Goal: Task Accomplishment & Management: Complete application form

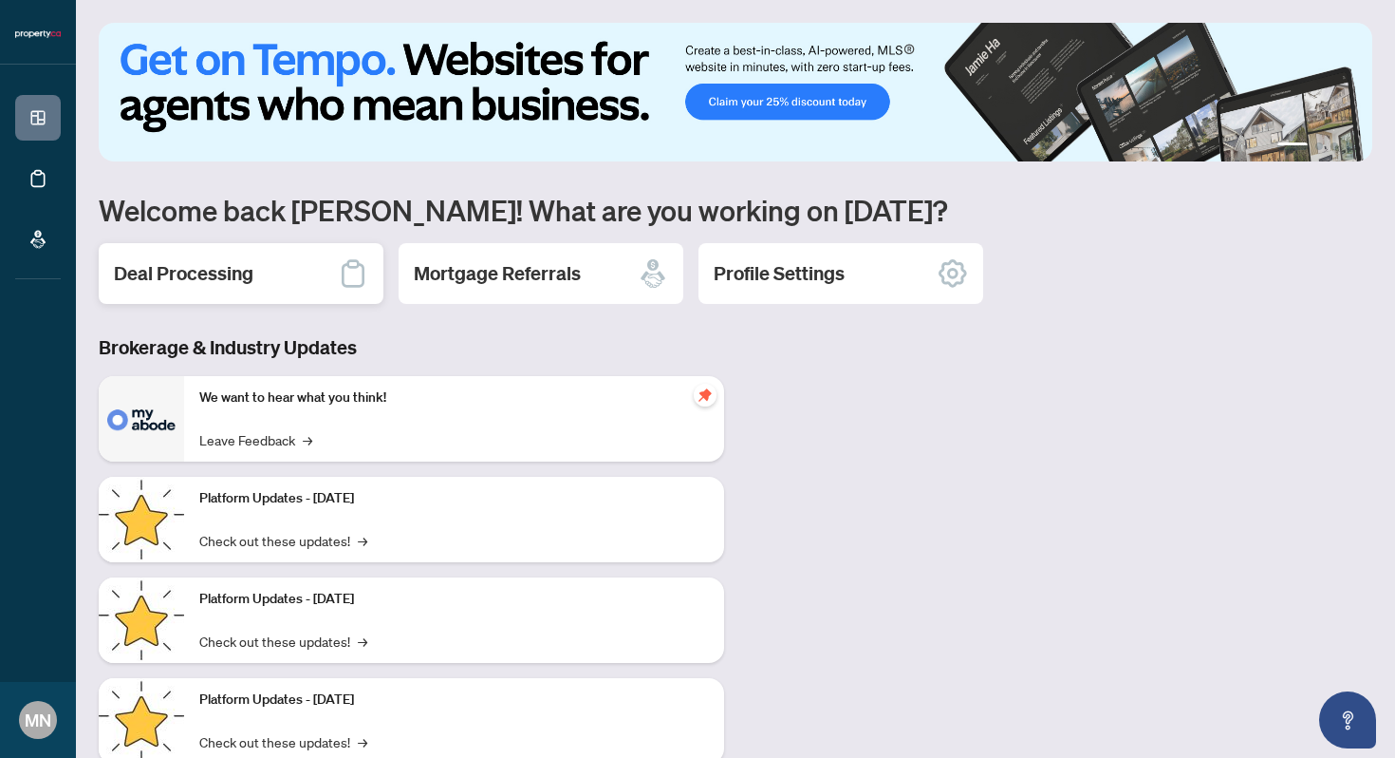
click at [348, 266] on icon at bounding box center [353, 274] width 23 height 28
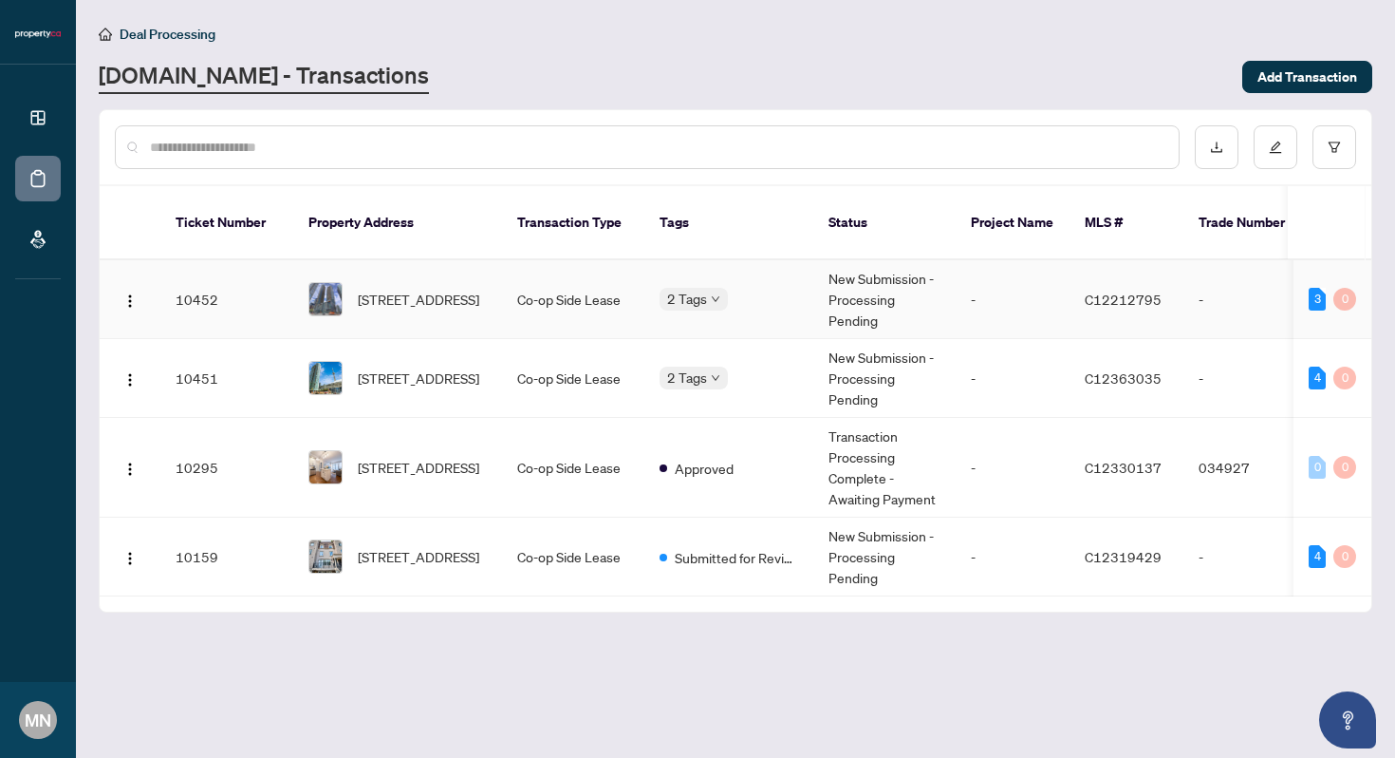
click at [1331, 288] on div "3 0" at bounding box center [1332, 299] width 47 height 23
click at [1317, 288] on div "3" at bounding box center [1317, 299] width 17 height 23
click at [1318, 288] on div "3" at bounding box center [1317, 299] width 17 height 23
click at [345, 282] on div "[STREET_ADDRESS]" at bounding box center [398, 299] width 178 height 34
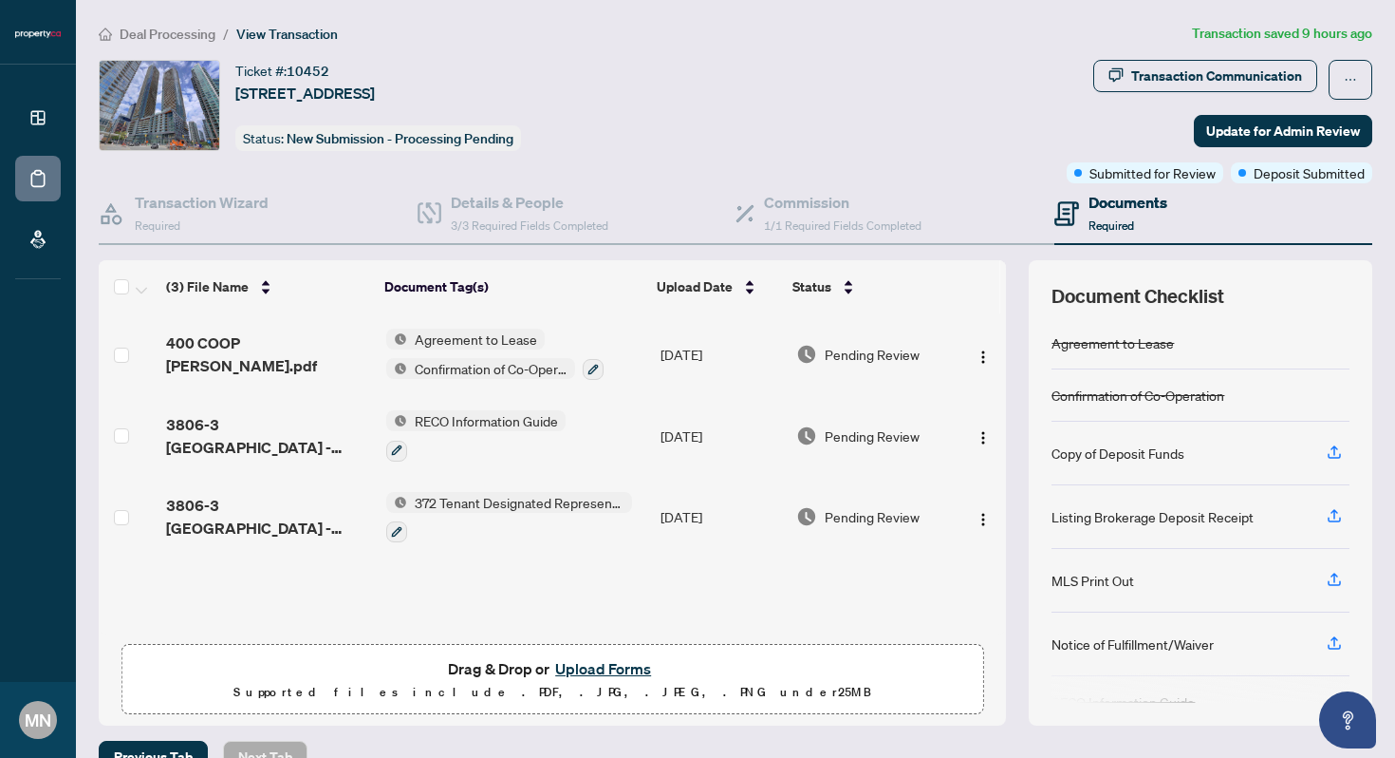
click at [610, 664] on button "Upload Forms" at bounding box center [603, 668] width 107 height 25
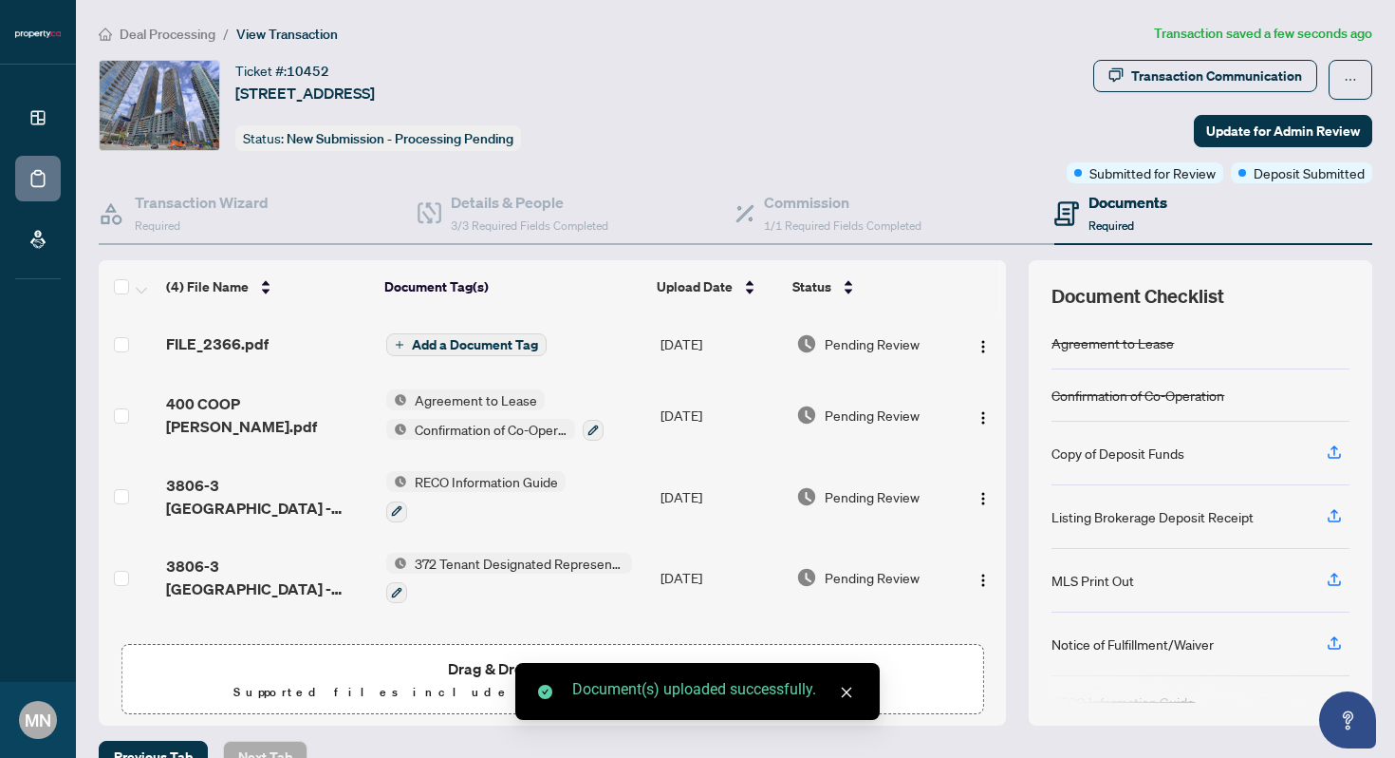
click at [516, 342] on span "Add a Document Tag" at bounding box center [475, 344] width 126 height 13
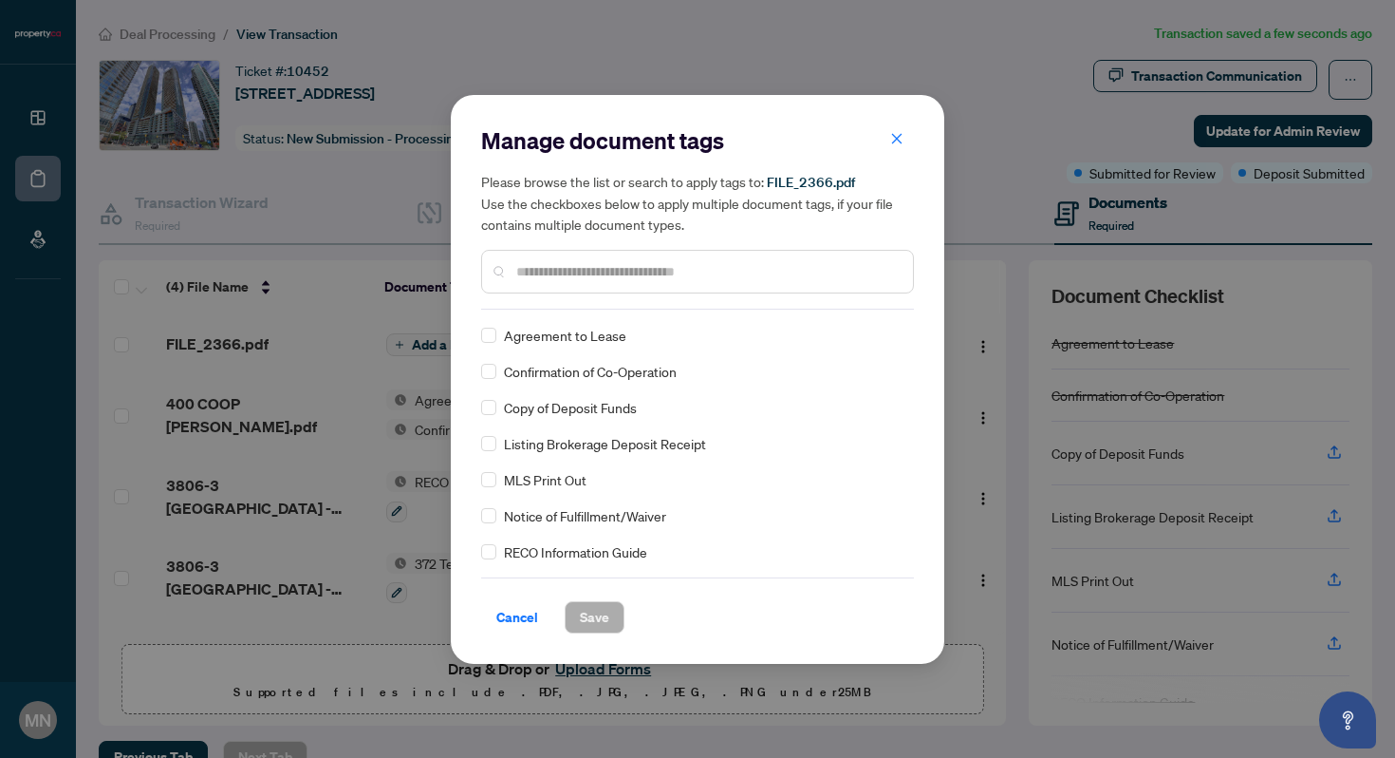
click at [501, 411] on div "Copy of Deposit Funds" at bounding box center [691, 407] width 421 height 21
click at [595, 621] on span "Save" at bounding box center [594, 617] width 29 height 30
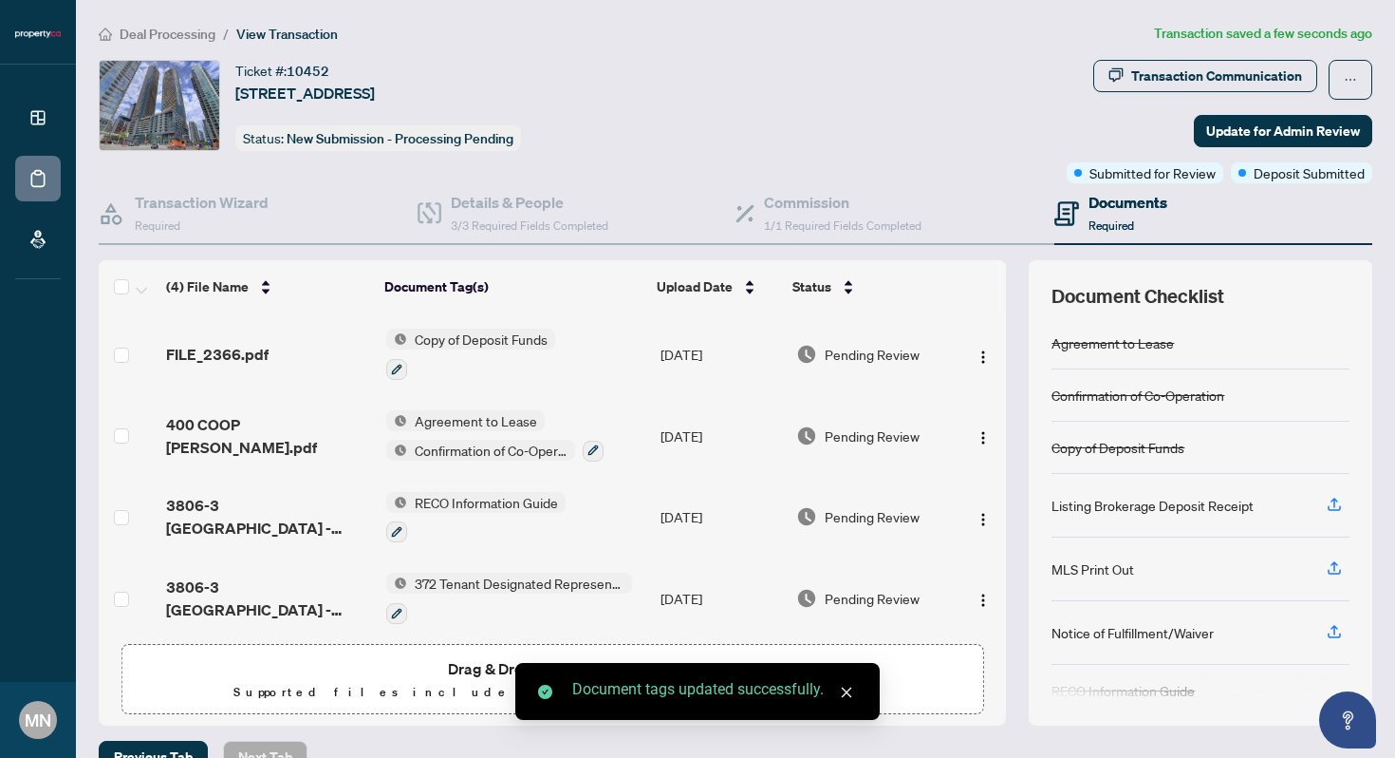
scroll to position [8, 0]
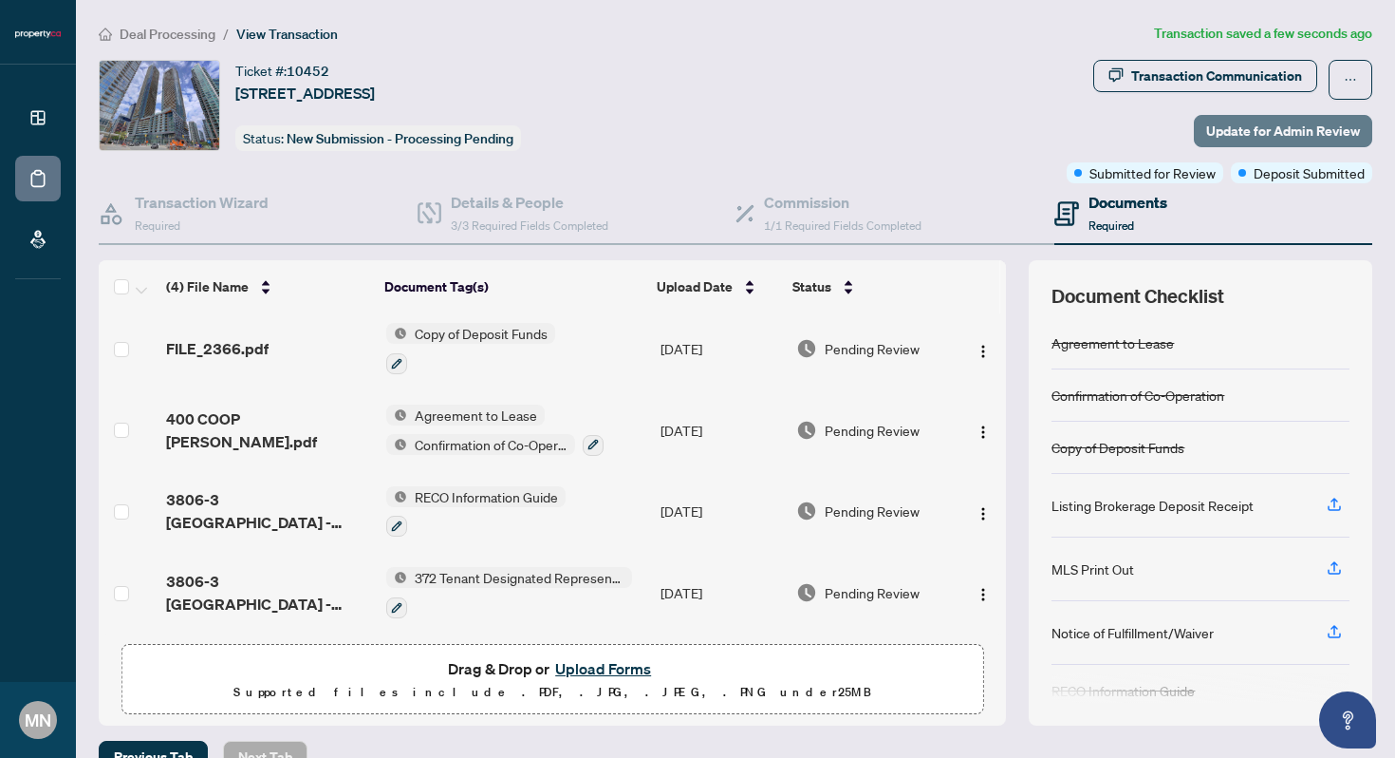
click at [1282, 125] on span "Update for Admin Review" at bounding box center [1284, 131] width 154 height 30
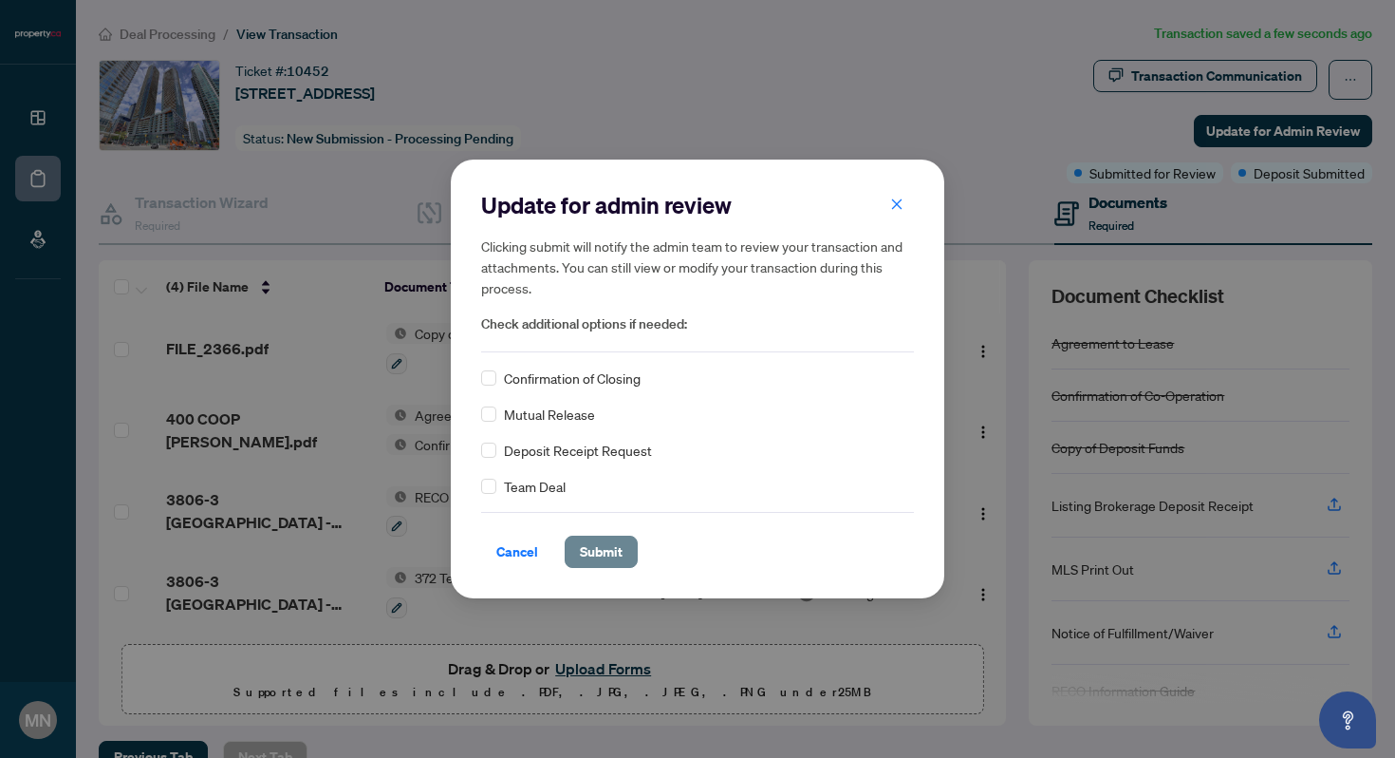
click at [612, 547] on span "Submit" at bounding box center [601, 551] width 43 height 30
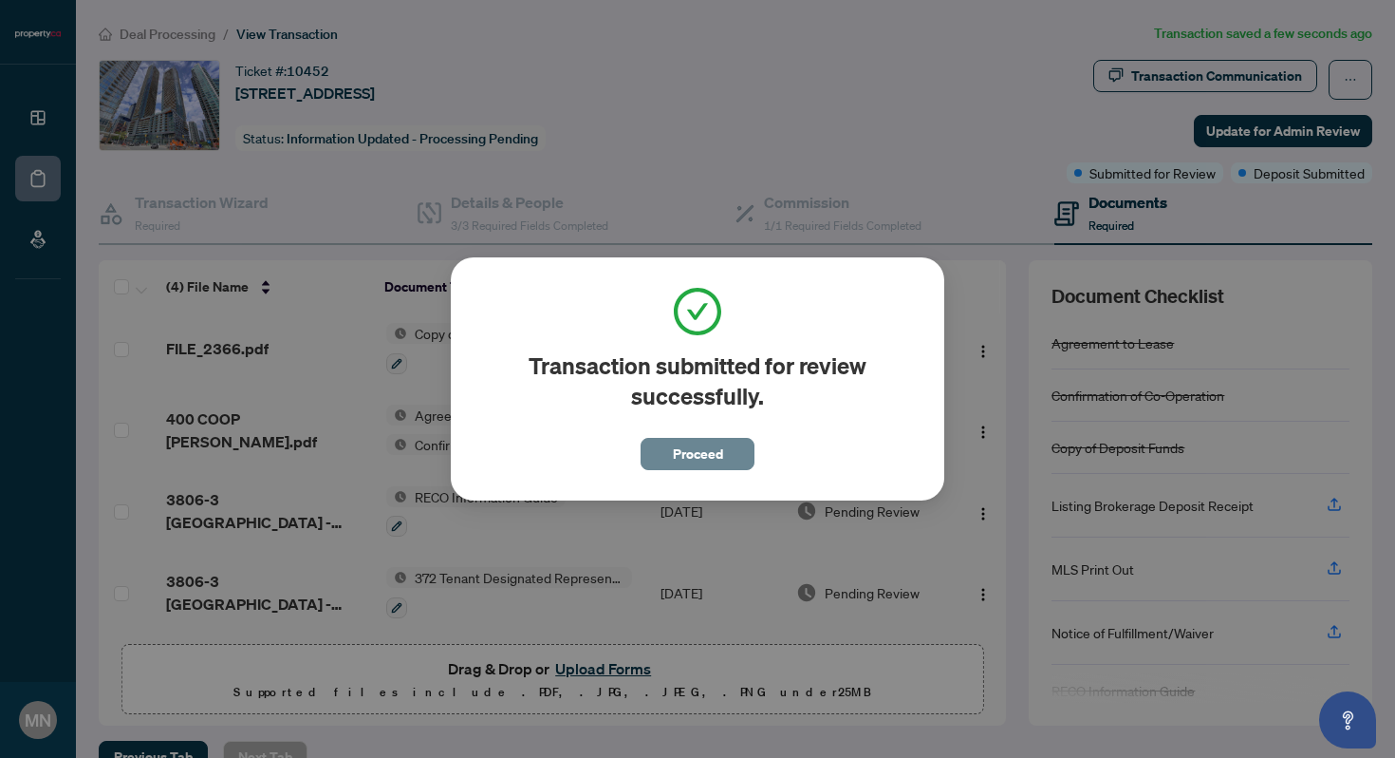
click at [720, 455] on span "Proceed" at bounding box center [698, 454] width 50 height 30
